Goal: Task Accomplishment & Management: Manage account settings

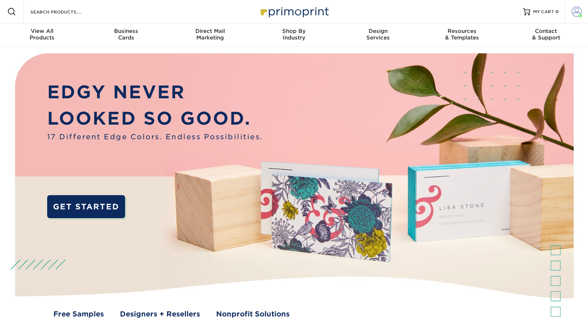
click at [575, 10] on span at bounding box center [577, 12] width 10 height 10
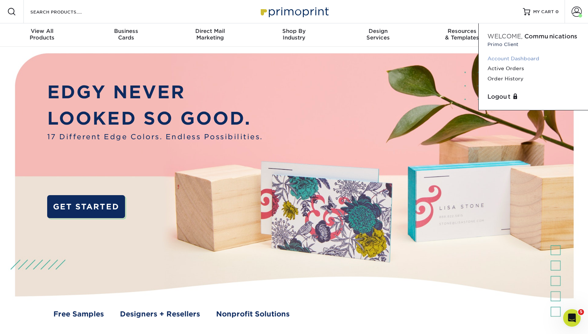
click at [514, 57] on link "Account Dashboard" at bounding box center [534, 59] width 92 height 10
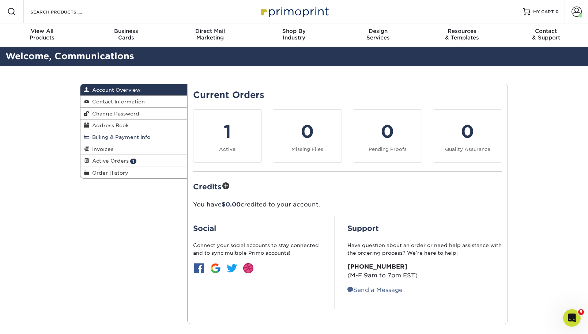
click at [105, 136] on span "Billing & Payment Info" at bounding box center [119, 137] width 61 height 6
